Goal: Transaction & Acquisition: Purchase product/service

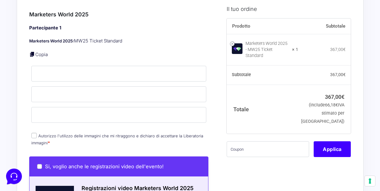
scroll to position [199, 0]
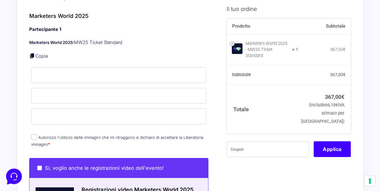
type input "[EMAIL_ADDRESS][DOMAIN_NAME]"
click at [252, 142] on input "text" at bounding box center [267, 149] width 82 height 16
paste input "AMBMW25"
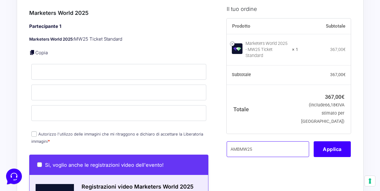
type input "AMBMW25"
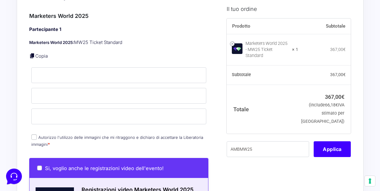
click at [219, 110] on div "Informazioni Cliente Hai già un account? Accedi Indirizzo Email * fra_co@hotmai…" at bounding box center [125, 166] width 193 height 756
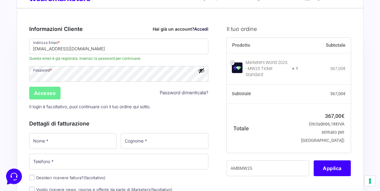
scroll to position [23, 0]
click at [202, 70] on button "Mostra password" at bounding box center [201, 71] width 7 height 7
click at [202, 70] on button "Nascondi password" at bounding box center [201, 71] width 7 height 7
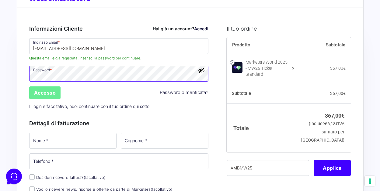
scroll to position [23, 0]
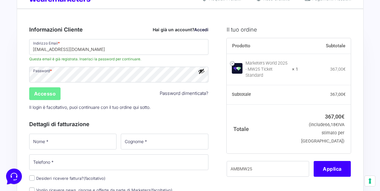
click at [202, 72] on button "Mostra password" at bounding box center [201, 71] width 7 height 7
click at [41, 92] on input "Accesso" at bounding box center [45, 94] width 32 height 13
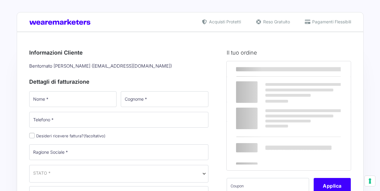
select select
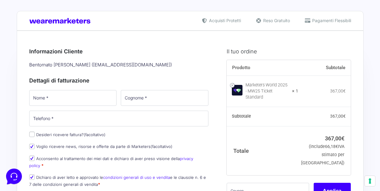
scroll to position [2, 0]
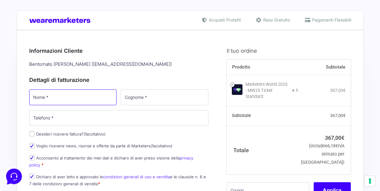
click at [83, 98] on input "Nome *" at bounding box center [73, 98] width 88 height 16
click at [34, 102] on input "francesca" at bounding box center [73, 98] width 88 height 16
type input "Francesca"
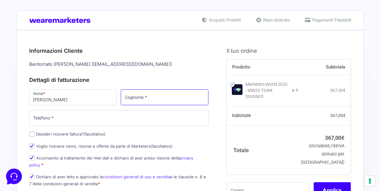
click at [167, 98] on input "Cognome *" at bounding box center [165, 98] width 88 height 16
type input "Concaro"
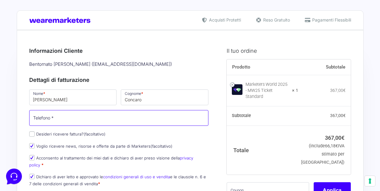
click at [130, 116] on input "Telefono *" at bounding box center [118, 118] width 179 height 16
type input "+393485706859"
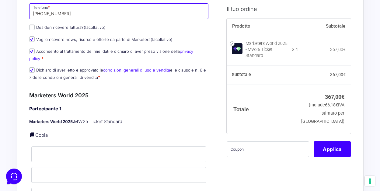
scroll to position [107, 0]
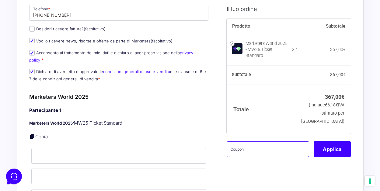
click at [256, 144] on input "text" at bounding box center [267, 149] width 82 height 16
paste input "AMBMW25"
type input "AMBMW25"
click at [203, 120] on p "Marketers World 2025: MW25 Ticket Standard" at bounding box center [118, 123] width 179 height 7
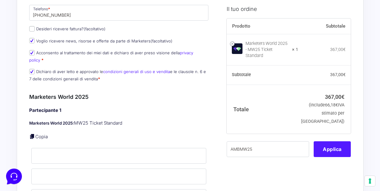
click at [327, 143] on button "Applica" at bounding box center [331, 149] width 37 height 16
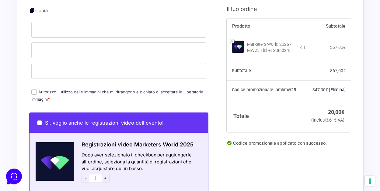
scroll to position [233, 0]
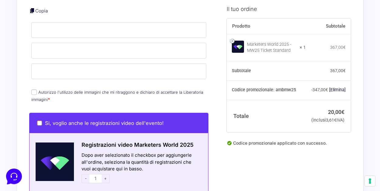
click at [39, 121] on input "Si, voglio anche le registrazioni video dell'evento!" at bounding box center [39, 123] width 5 height 5
checkbox input "true"
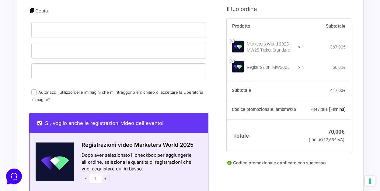
click at [40, 121] on input "Si, voglio anche le registrazioni video dell'evento!" at bounding box center [39, 123] width 5 height 5
checkbox input "false"
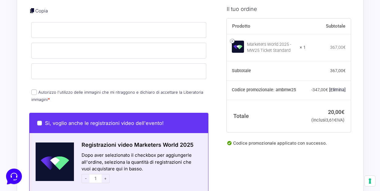
click at [35, 90] on input "Autorizzo l'utilizzo delle immagini che mi ritraggono e dichiaro di accettare l…" at bounding box center [33, 92] width 5 height 5
checkbox input "true"
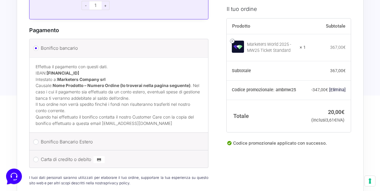
scroll to position [535, 0]
click at [35, 157] on input "Carta di credito o debito" at bounding box center [35, 159] width 5 height 5
radio input "true"
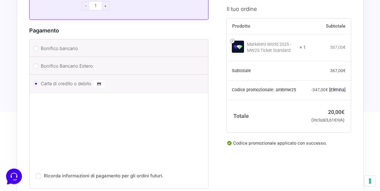
scroll to position [584, 0]
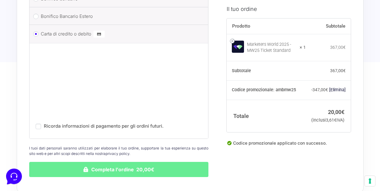
click at [107, 123] on label "Ricorda informazioni di pagamento per gli ordini futuri." at bounding box center [104, 126] width 120 height 6
click at [41, 124] on input "Ricorda informazioni di pagamento per gli ordini futuri." at bounding box center [38, 126] width 5 height 5
click at [40, 124] on input "Ricorda informazioni di pagamento per gli ordini futuri." at bounding box center [38, 126] width 5 height 5
checkbox input "false"
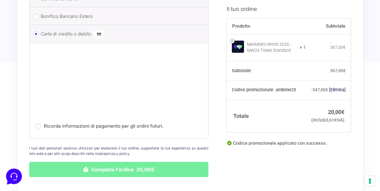
click at [131, 165] on button "Completa l'ordine 20,00€" at bounding box center [118, 169] width 179 height 15
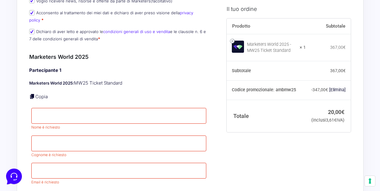
scroll to position [199, 0]
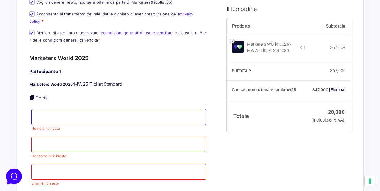
click at [74, 111] on input "Nome *" at bounding box center [118, 117] width 175 height 16
type input "[PERSON_NAME]"
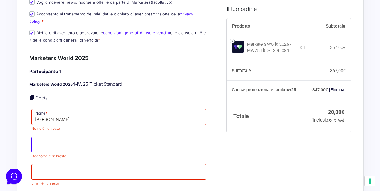
click at [51, 139] on input "Cognome *" at bounding box center [118, 145] width 175 height 16
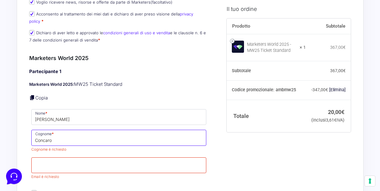
type input "Concaro"
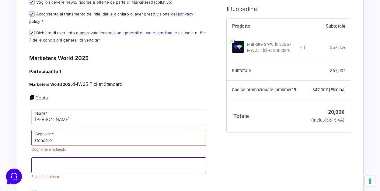
click at [40, 158] on input "Email *" at bounding box center [118, 166] width 175 height 16
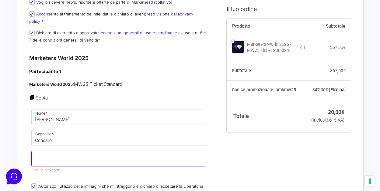
type input "[EMAIL_ADDRESS][DOMAIN_NAME]"
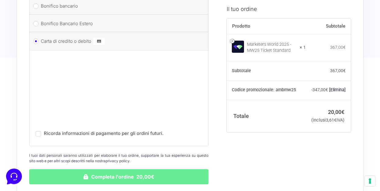
scroll to position [636, 0]
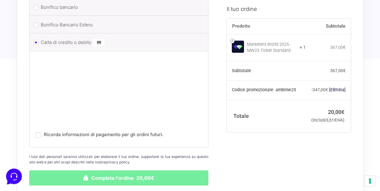
click at [124, 172] on button "Completa l'ordine 20,00€" at bounding box center [118, 178] width 179 height 15
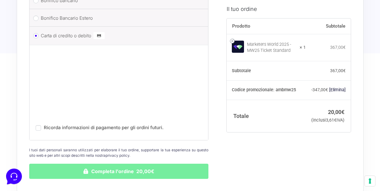
scroll to position [629, 0]
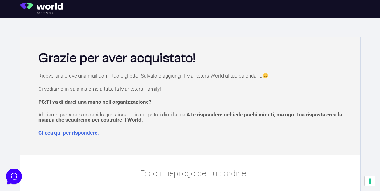
click at [51, 8] on img at bounding box center [43, 8] width 47 height 11
click at [27, 7] on img at bounding box center [43, 8] width 47 height 11
